Goal: Complete application form

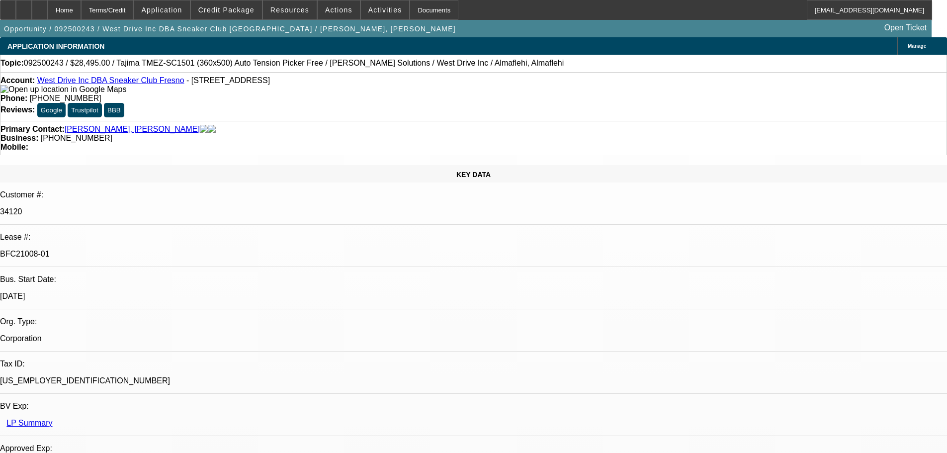
select select "0"
select select "2"
select select "0.1"
select select "4"
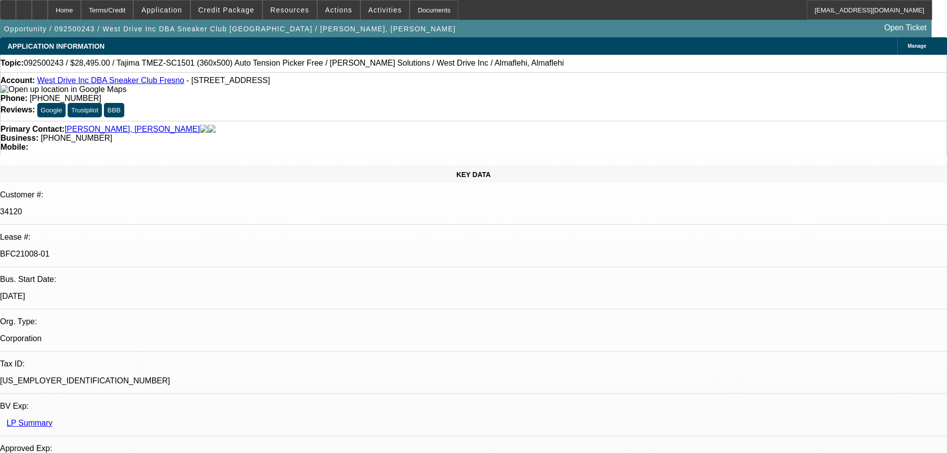
select select "0"
select select "2"
select select "0.1"
select select "4"
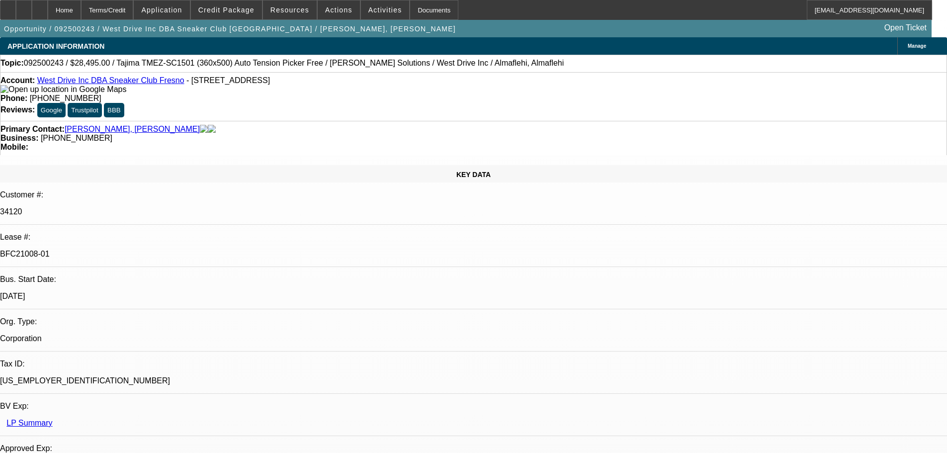
select select "0"
select select "2"
select select "0.1"
select select "4"
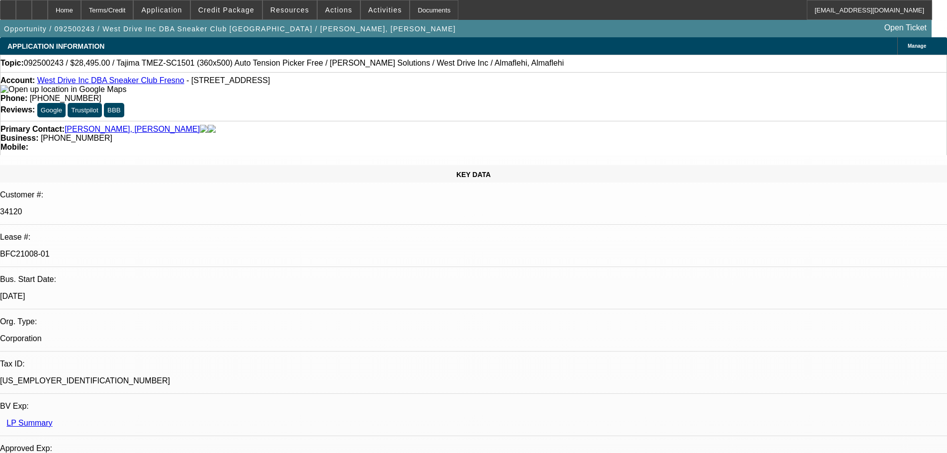
select select "0"
select select "2"
select select "0.1"
select select "4"
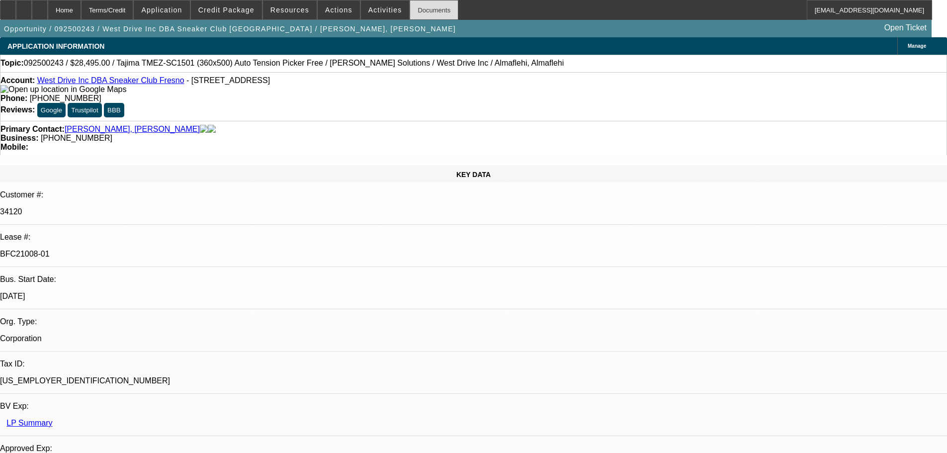
click at [411, 8] on div "Documents" at bounding box center [434, 10] width 49 height 20
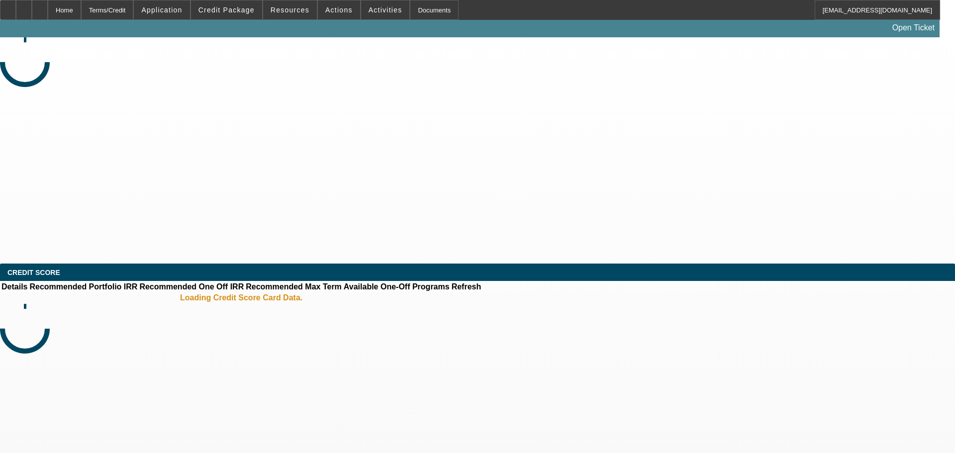
select select "0"
select select "2"
select select "0"
select select "2"
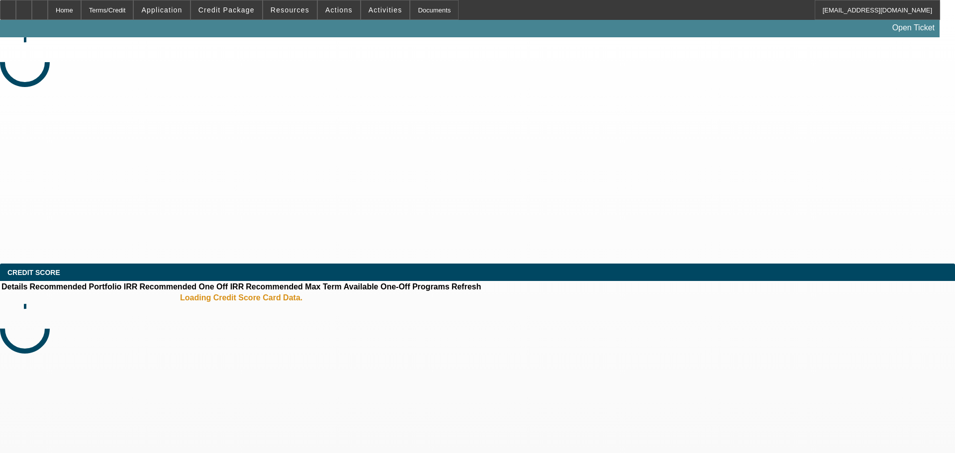
select select "0"
select select "2"
select select "0"
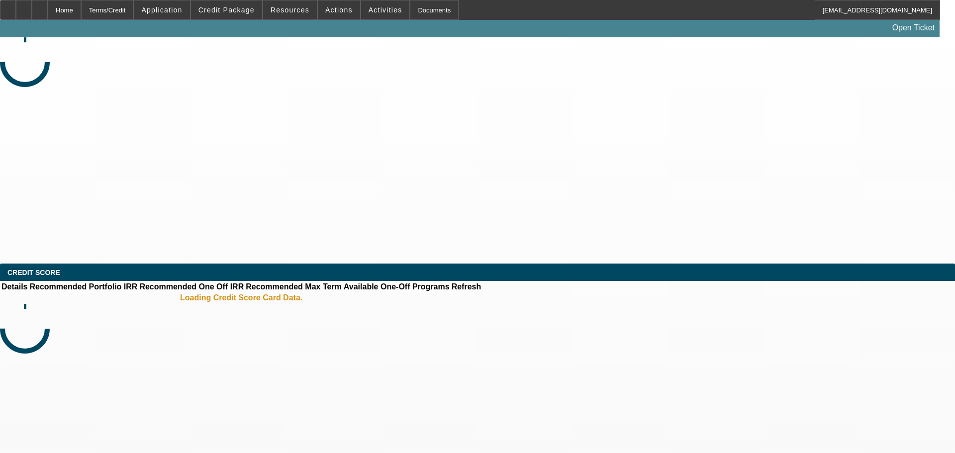
select select "2"
select select "0"
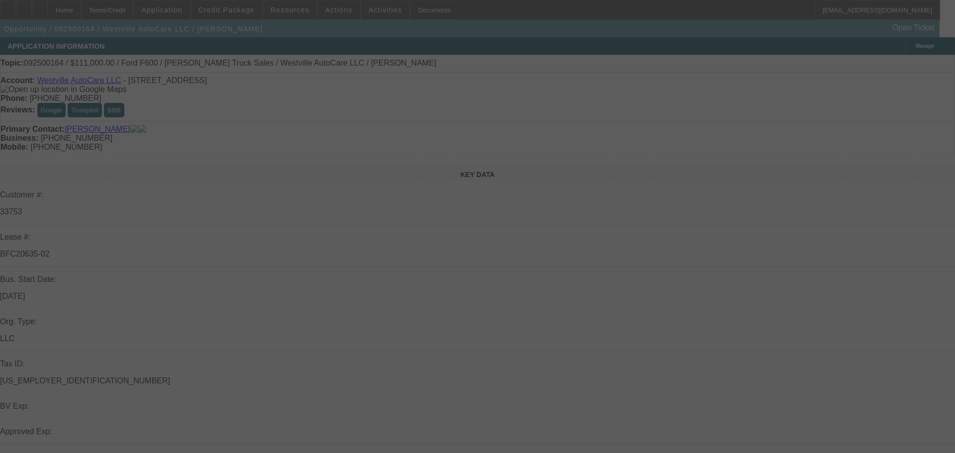
select select "1"
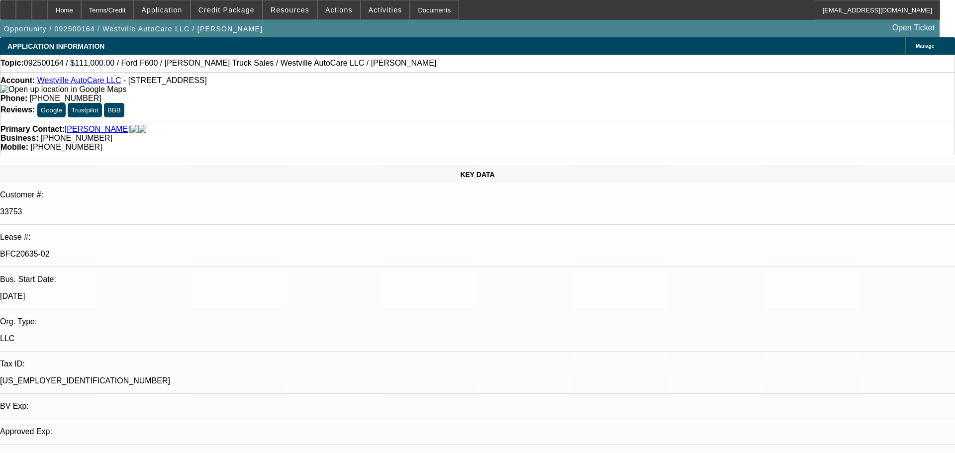
select select "2"
select select "6"
select select "1"
select select "2"
select select "6"
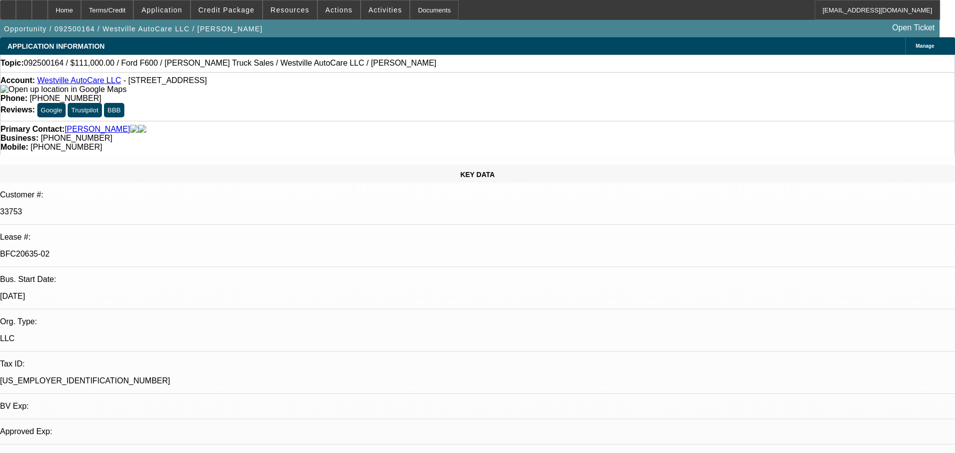
select select "1"
select select "2"
select select "6"
select select "1"
select select "2"
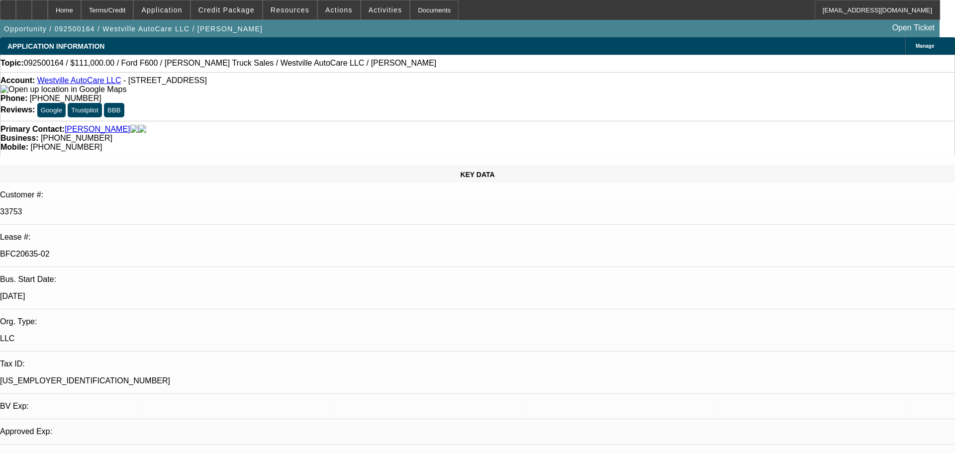
select select "6"
click at [420, 16] on div "Documents" at bounding box center [434, 10] width 49 height 20
